Goal: Transaction & Acquisition: Purchase product/service

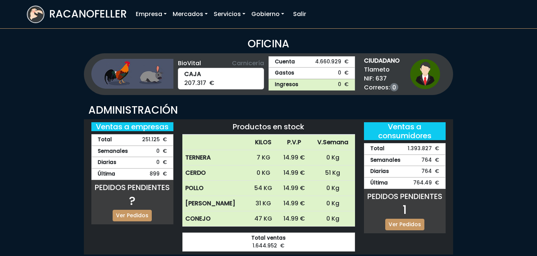
click at [406, 213] on div "PEDIDOS PENDIENTES 1" at bounding box center [405, 205] width 82 height 27
click at [412, 230] on div "PEDIDOS PENDIENTES 1 Ver Pedidos" at bounding box center [405, 211] width 82 height 44
click at [412, 224] on link "Ver Pedidos" at bounding box center [404, 225] width 39 height 12
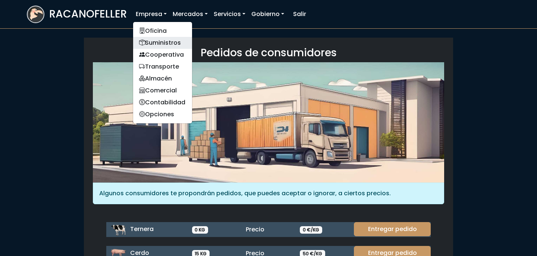
click at [157, 40] on link "Suministros" at bounding box center [162, 43] width 59 height 12
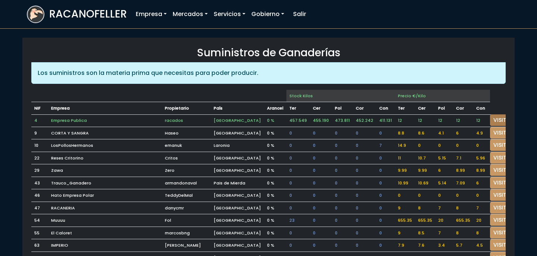
click at [490, 120] on link "VISITAR" at bounding box center [503, 120] width 27 height 12
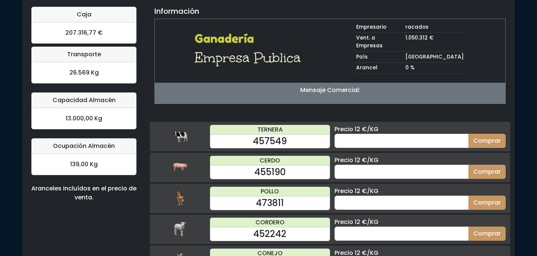
scroll to position [57, 0]
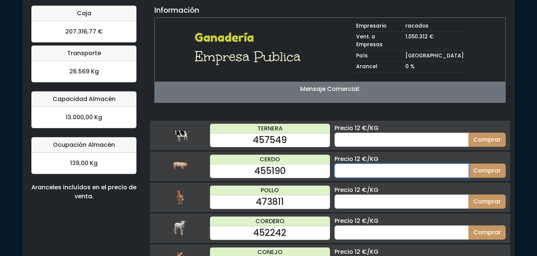
click at [376, 165] on input "number" at bounding box center [402, 171] width 134 height 14
type input "70"
click at [468, 164] on button "Comprar" at bounding box center [486, 171] width 37 height 14
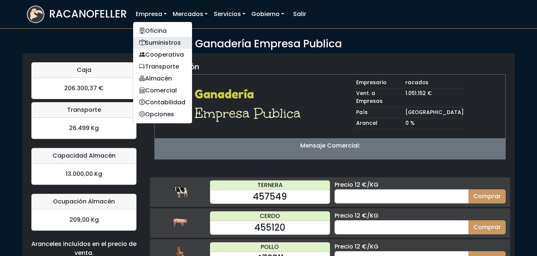
click at [156, 40] on link "Suministros" at bounding box center [162, 43] width 59 height 12
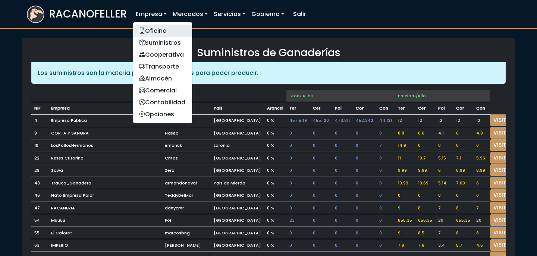
click at [156, 29] on link "Oficina" at bounding box center [162, 31] width 59 height 12
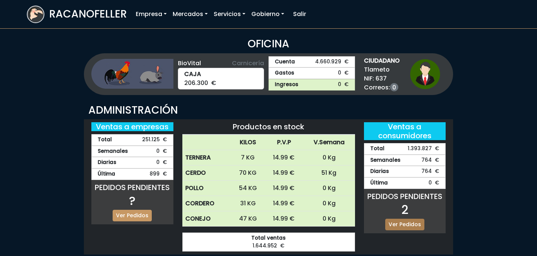
click at [411, 223] on link "Ver Pedidos" at bounding box center [404, 225] width 39 height 12
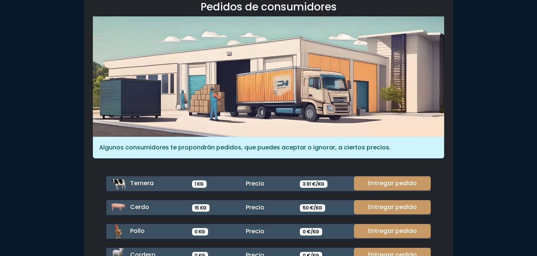
scroll to position [60, 0]
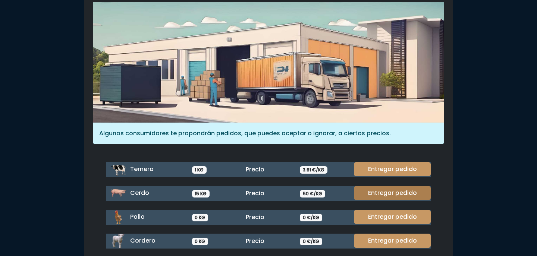
click at [396, 190] on link "Entregar pedido" at bounding box center [392, 193] width 77 height 14
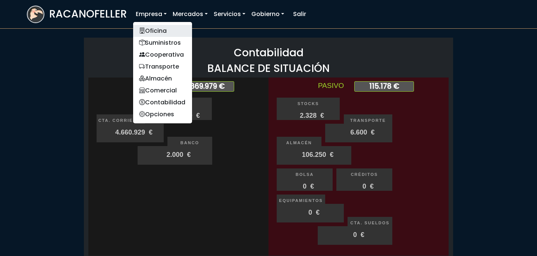
click at [156, 31] on link "Oficina" at bounding box center [162, 31] width 59 height 12
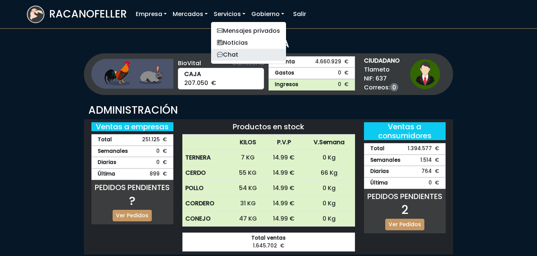
click at [237, 53] on link "Chat" at bounding box center [248, 55] width 75 height 12
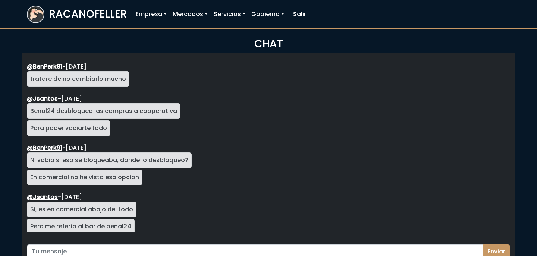
scroll to position [1329, 0]
